Goal: Task Accomplishment & Management: Complete application form

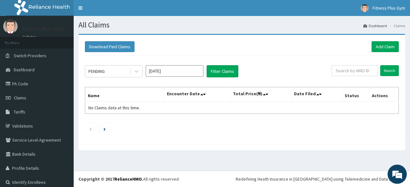
click at [384, 53] on div "Download Paid Claims Add Claim" at bounding box center [242, 47] width 320 height 18
click at [381, 47] on link "Add Claim" at bounding box center [385, 46] width 27 height 11
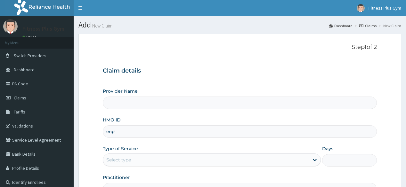
type input "enp'/"
type input "Fitness plus Gym"
type input "1"
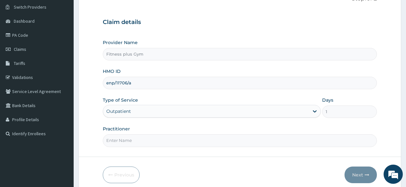
scroll to position [51, 0]
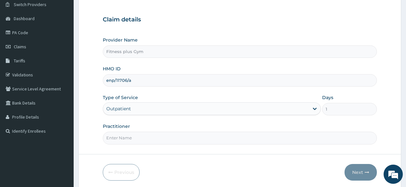
type input "enp/11706/a"
click at [145, 136] on input "Practitioner" at bounding box center [240, 138] width 274 height 12
type input "fitnessplus"
click at [367, 174] on icon "button" at bounding box center [367, 172] width 4 height 4
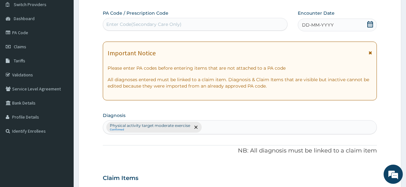
click at [245, 23] on div "Enter Code(Secondary Care Only)" at bounding box center [195, 24] width 184 height 10
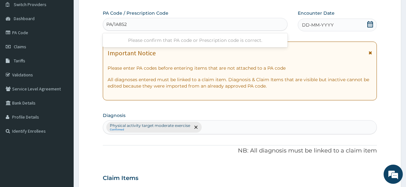
type input "PA/1A8521"
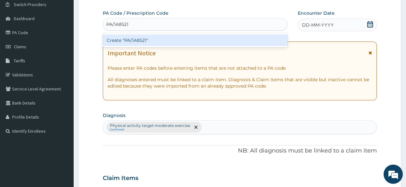
click at [189, 39] on div "Create "PA/1A8521"" at bounding box center [195, 41] width 185 height 12
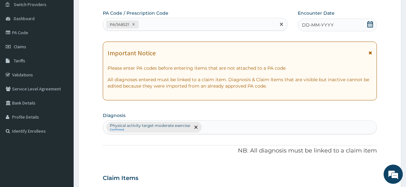
click at [369, 22] on icon at bounding box center [370, 24] width 6 height 6
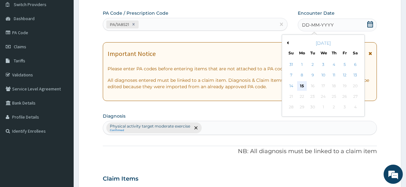
click at [301, 86] on div "15" at bounding box center [302, 86] width 10 height 10
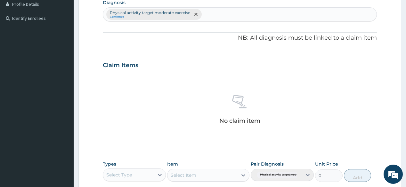
scroll to position [179, 0]
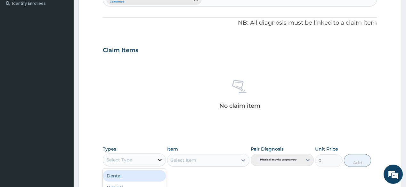
click at [155, 161] on div at bounding box center [160, 160] width 12 height 12
type input "gym"
click at [141, 173] on div "Gym" at bounding box center [134, 176] width 63 height 12
click at [213, 159] on div "Select Item" at bounding box center [208, 160] width 82 height 13
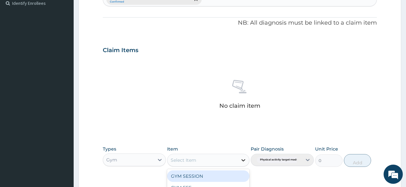
click at [240, 159] on div at bounding box center [244, 161] width 12 height 12
click at [205, 174] on div "GYM SESSION" at bounding box center [208, 177] width 82 height 12
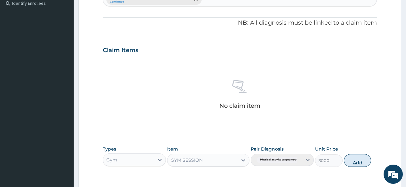
click at [360, 163] on button "Add" at bounding box center [358, 160] width 28 height 13
type input "0"
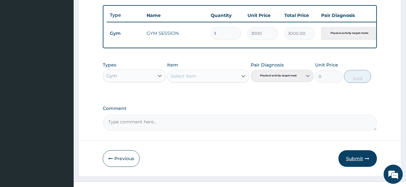
scroll to position [247, 0]
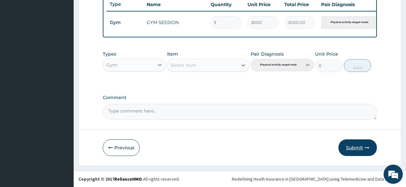
click at [363, 145] on button "Submit" at bounding box center [358, 148] width 38 height 17
